Goal: Find specific page/section

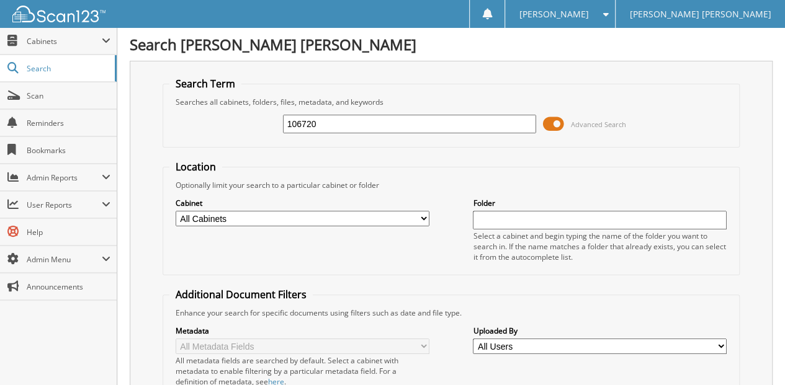
type input "106720"
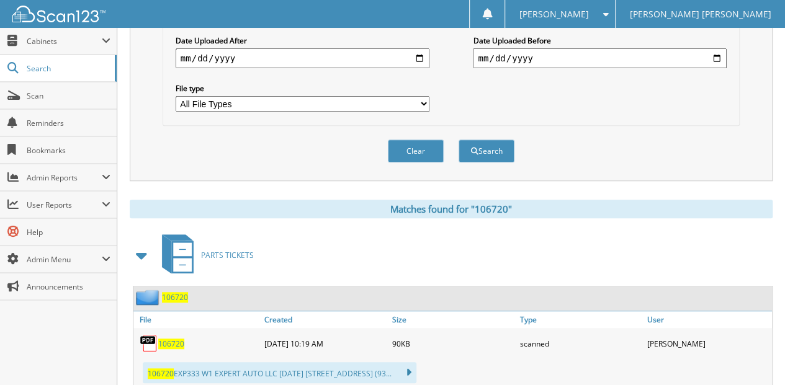
scroll to position [413, 0]
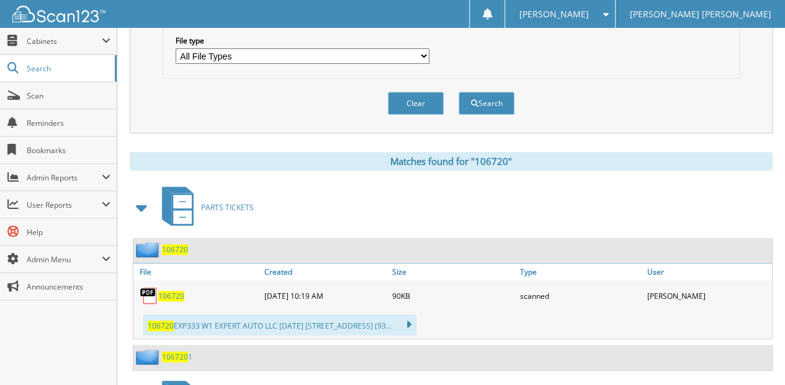
click at [173, 291] on span "106720" at bounding box center [171, 296] width 26 height 11
click at [71, 66] on span "Search" at bounding box center [68, 68] width 82 height 11
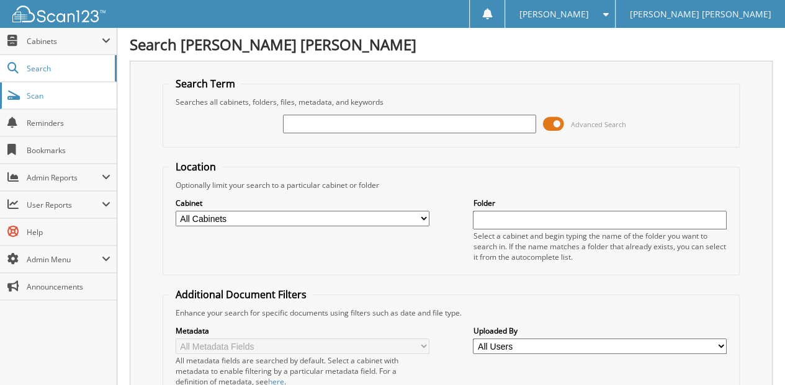
click at [62, 101] on link "Scan" at bounding box center [58, 96] width 117 height 27
